Goal: Transaction & Acquisition: Purchase product/service

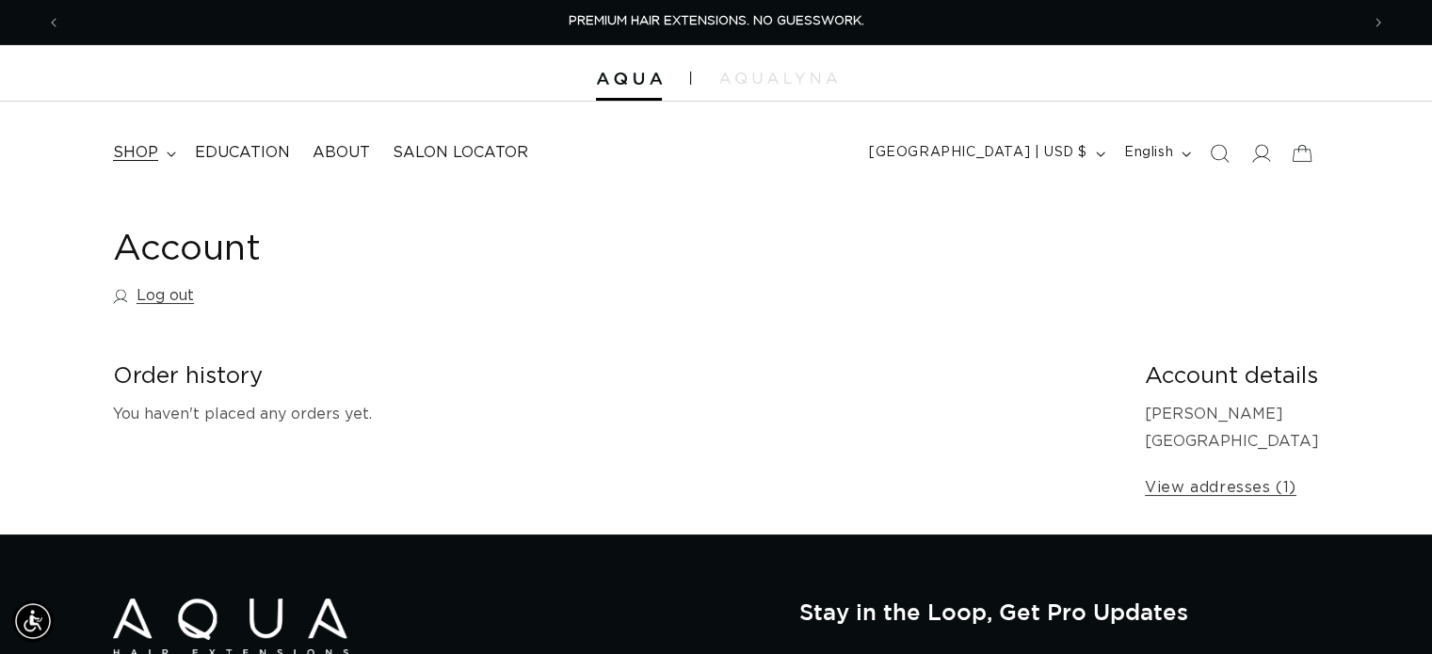
click at [130, 159] on span "shop" at bounding box center [135, 153] width 45 height 20
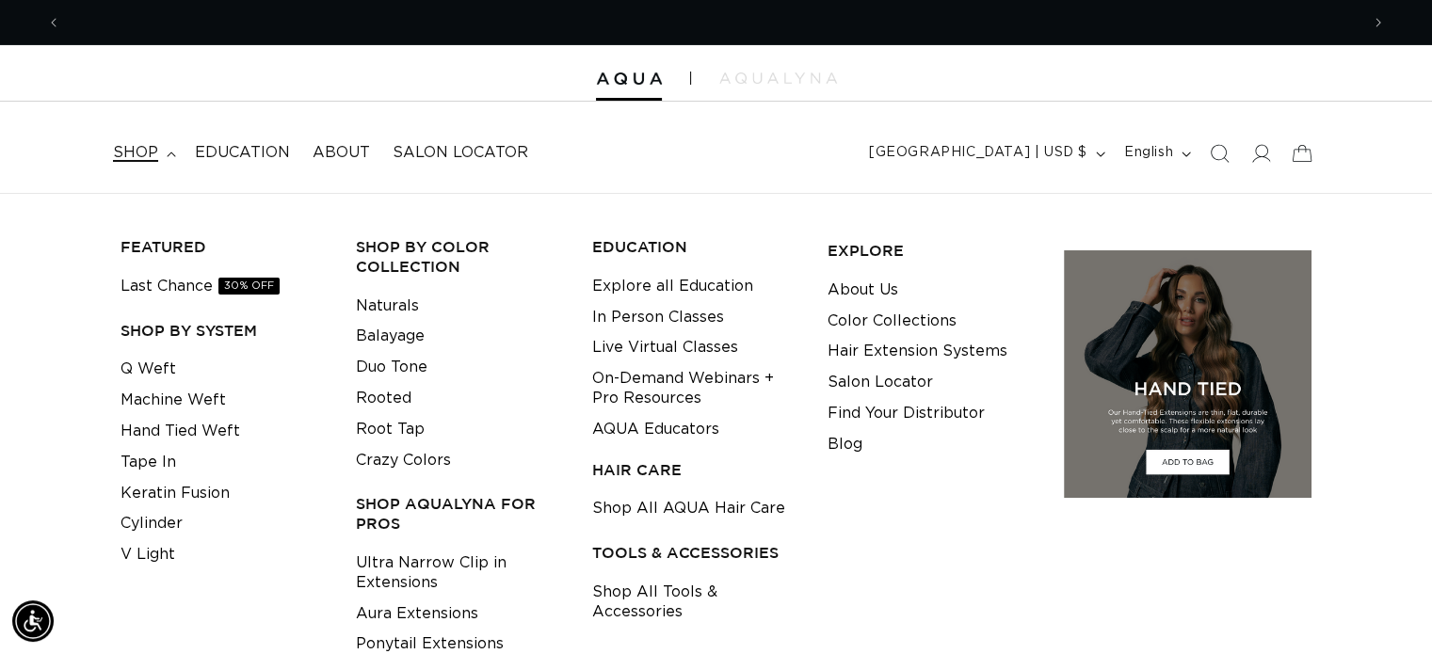
scroll to position [0, 2595]
click at [149, 367] on link "Q Weft" at bounding box center [148, 369] width 56 height 31
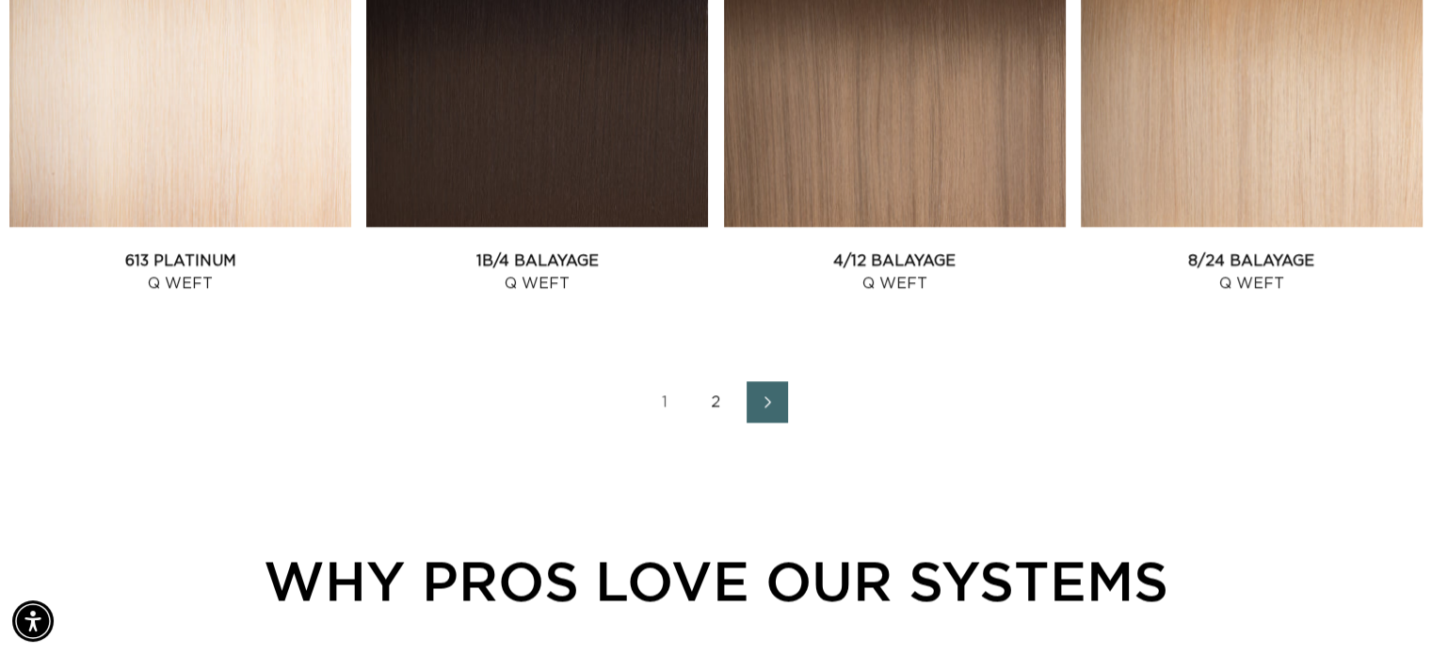
click at [701, 393] on link "2" at bounding box center [716, 401] width 41 height 41
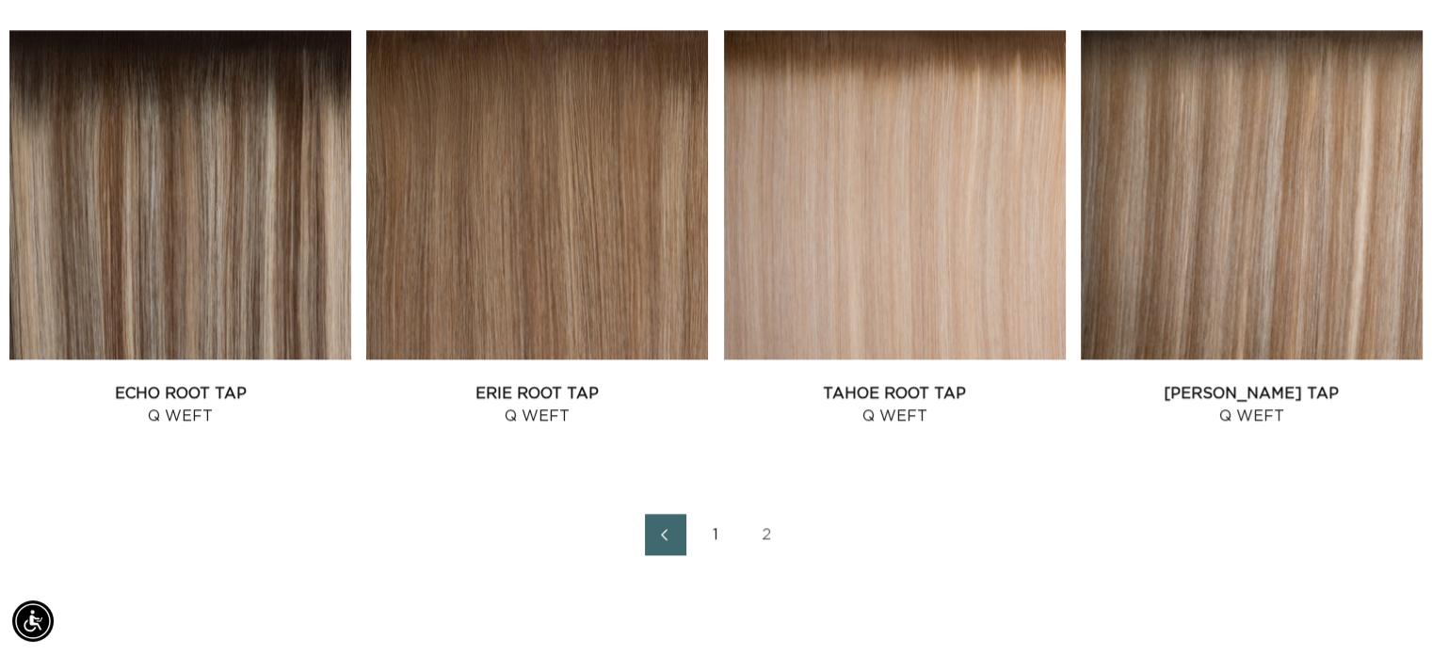
scroll to position [2108, 0]
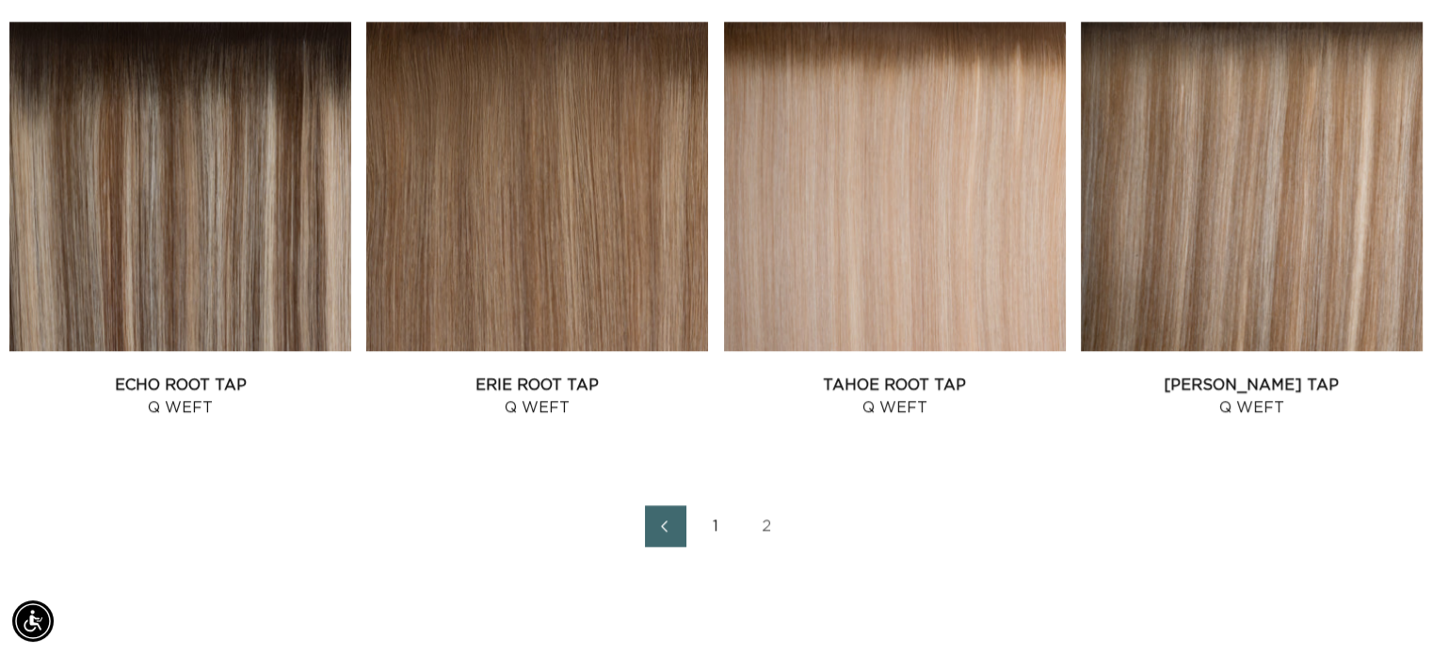
click at [716, 518] on link "1" at bounding box center [716, 525] width 41 height 41
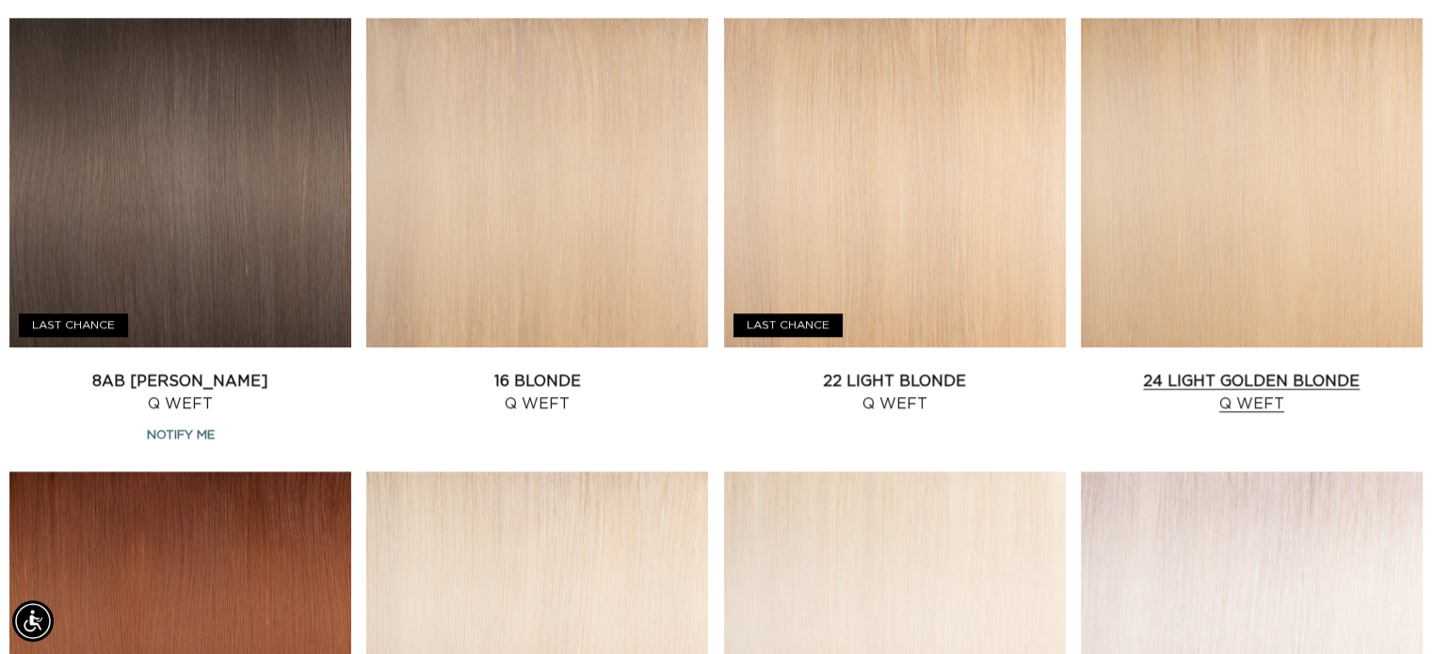
click at [1329, 370] on link "24 Light Golden Blonde Q Weft" at bounding box center [1252, 392] width 342 height 45
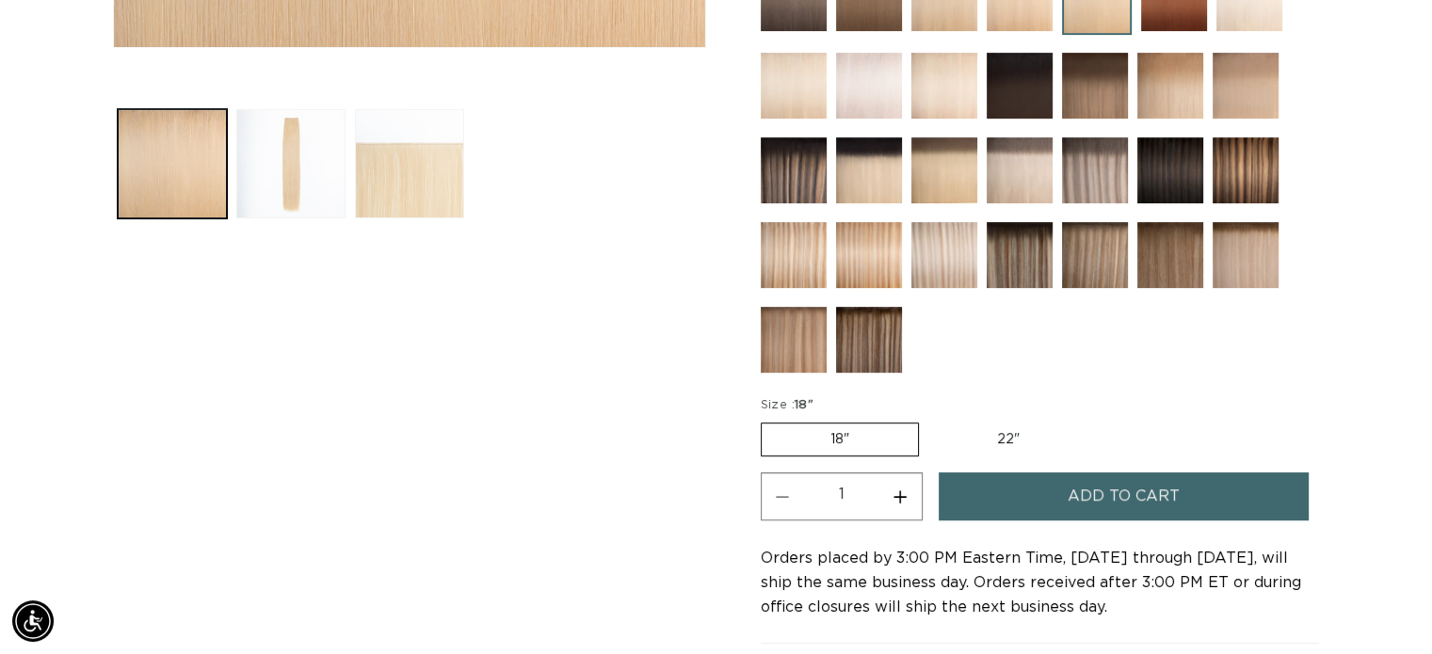
click at [1006, 431] on label "22" Variant sold out or unavailable" at bounding box center [1008, 440] width 160 height 32
click at [929, 420] on input "22" Variant sold out or unavailable" at bounding box center [928, 419] width 1 height 1
radio input "true"
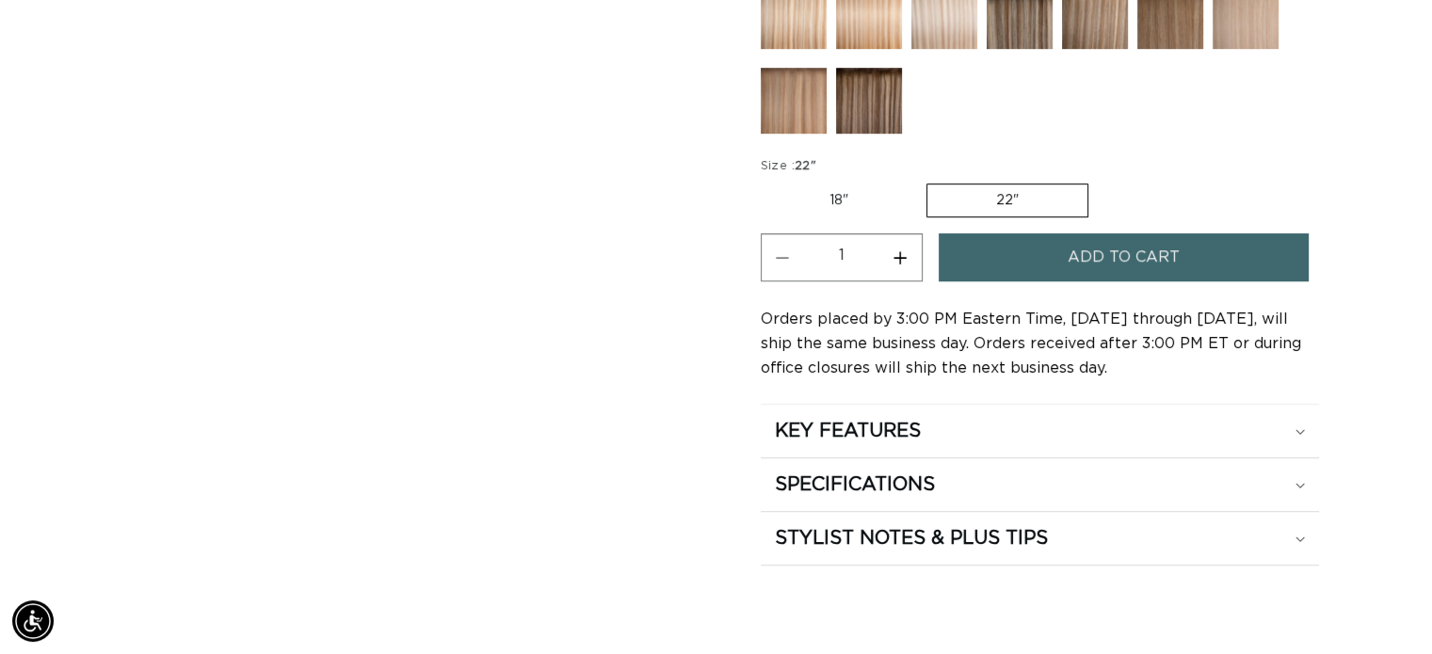
scroll to position [948, 0]
click at [1294, 543] on summary "STYLIST NOTES & PLUS TIPS" at bounding box center [1040, 537] width 558 height 53
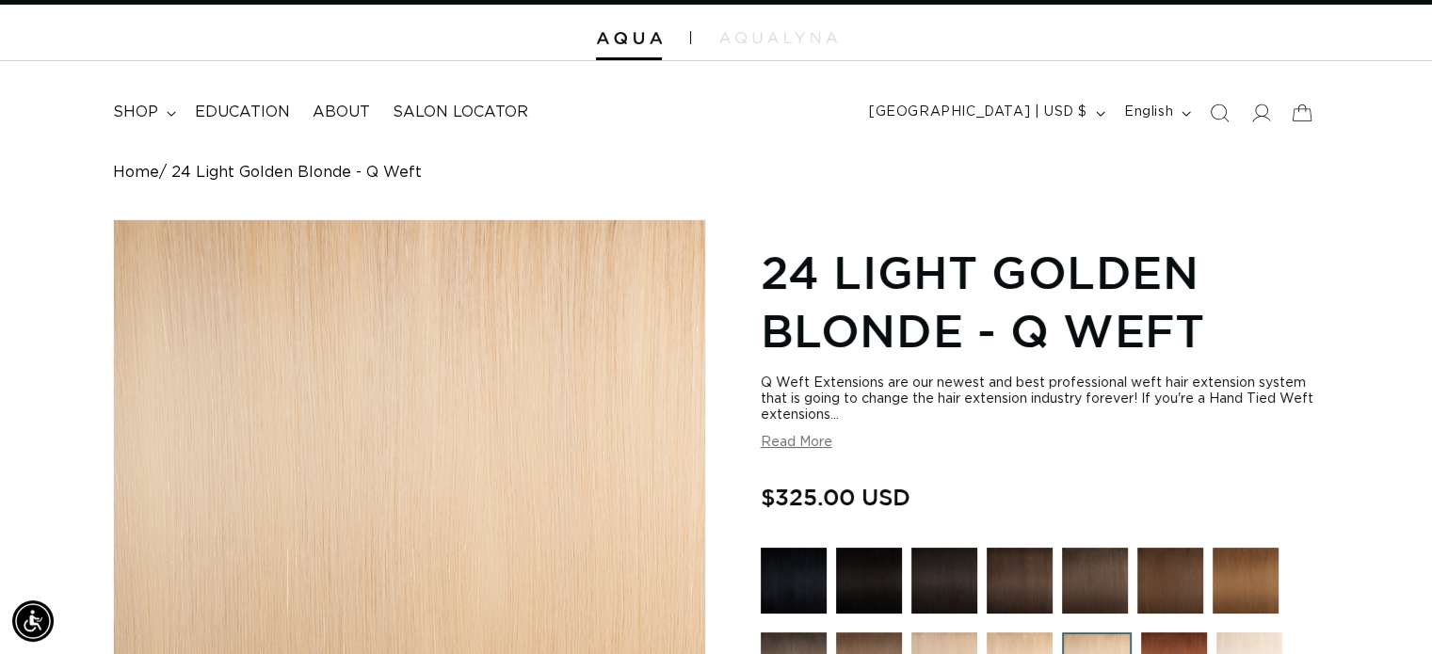
scroll to position [0, 0]
